Goal: Task Accomplishment & Management: Use online tool/utility

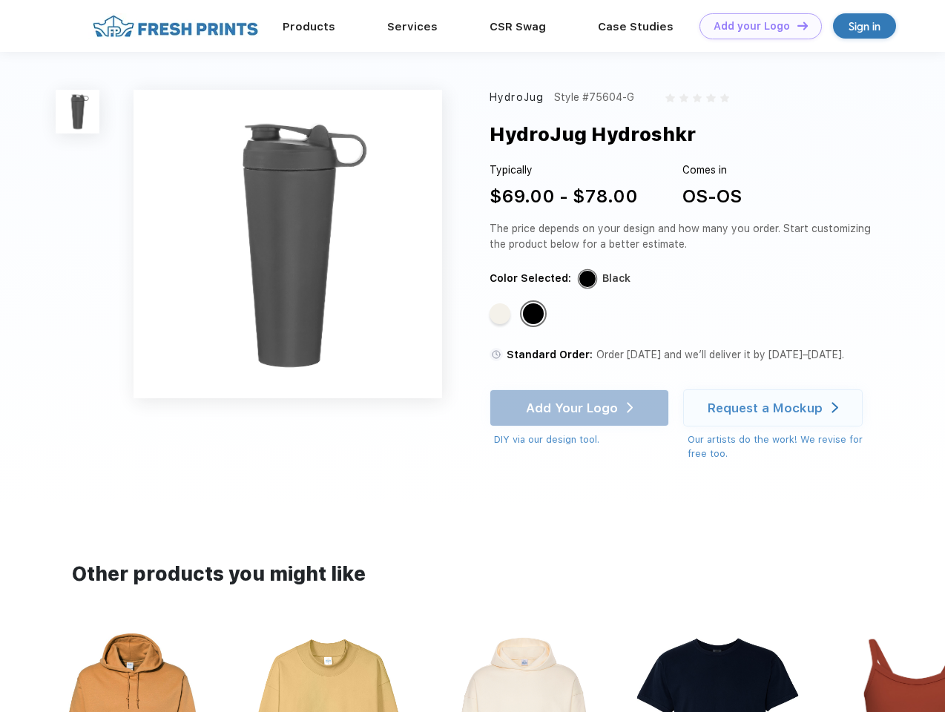
click at [755, 26] on link "Add your Logo Design Tool" at bounding box center [760, 26] width 122 height 26
click at [0, 0] on div "Design Tool" at bounding box center [0, 0] width 0 height 0
click at [796, 25] on link "Add your Logo Design Tool" at bounding box center [760, 26] width 122 height 26
click at [78, 111] on img at bounding box center [78, 112] width 44 height 44
click at [501, 314] on div "Standard Color" at bounding box center [500, 313] width 21 height 21
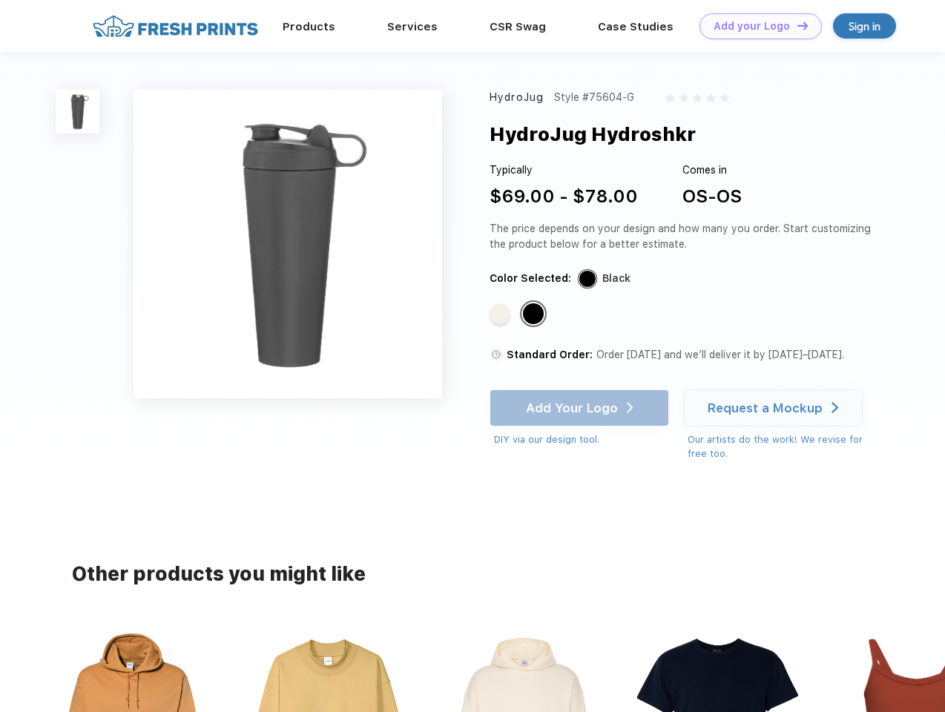
click at [535, 314] on div "Standard Color" at bounding box center [533, 313] width 21 height 21
click at [581, 408] on div "Add Your Logo DIY via our design tool. Ah shoot! This product isn't up in our d…" at bounding box center [579, 418] width 179 height 58
click at [775, 408] on div "Request a Mockup" at bounding box center [765, 408] width 115 height 15
